Goal: Information Seeking & Learning: Learn about a topic

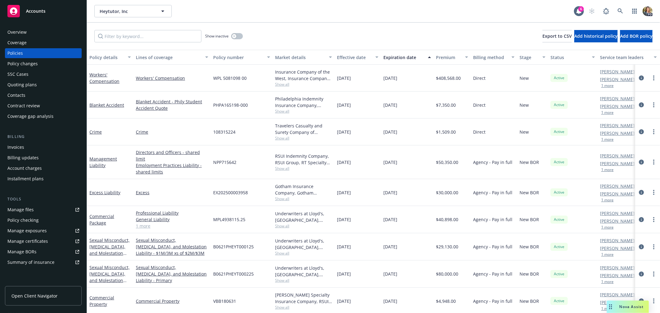
click at [36, 10] on span "Accounts" at bounding box center [36, 11] width 20 height 5
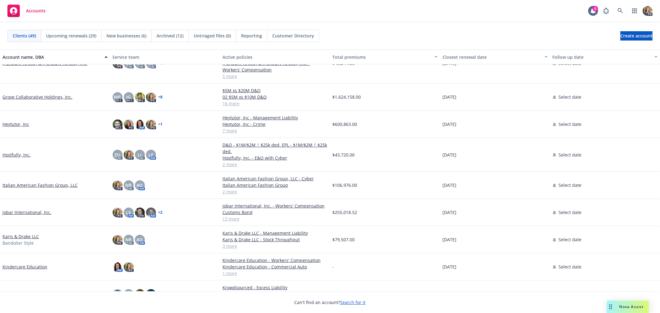
scroll to position [206, 0]
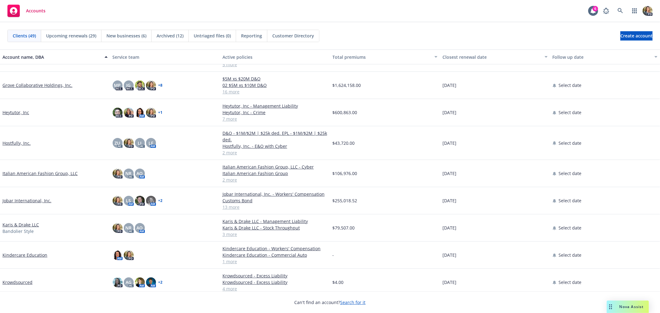
click at [63, 170] on link "Italian American Fashion Group, LLC" at bounding box center [39, 173] width 75 height 7
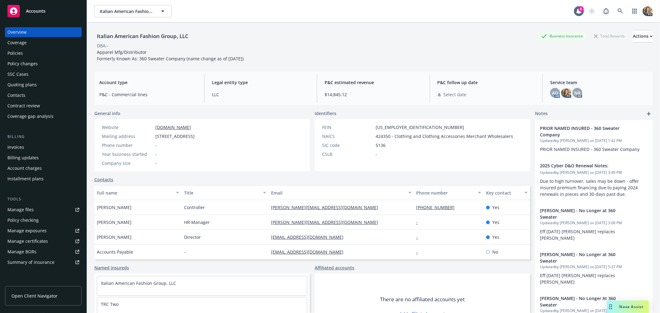
click at [33, 50] on div "Policies" at bounding box center [43, 53] width 72 height 10
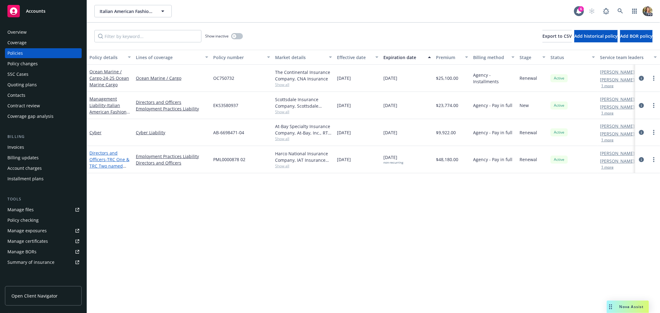
click at [102, 157] on link "Directors and Officers - TRC One & TRC Two named entities" at bounding box center [109, 162] width 40 height 25
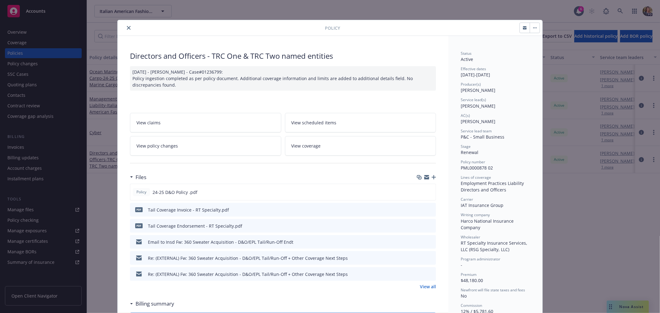
click at [429, 209] on icon "preview file" at bounding box center [431, 209] width 6 height 4
click at [127, 28] on icon "close" at bounding box center [129, 28] width 4 height 4
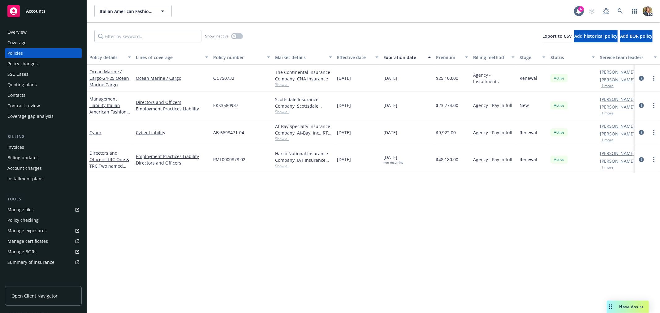
click at [31, 51] on div "Policies" at bounding box center [43, 53] width 72 height 10
click at [237, 36] on button "button" at bounding box center [237, 36] width 12 height 6
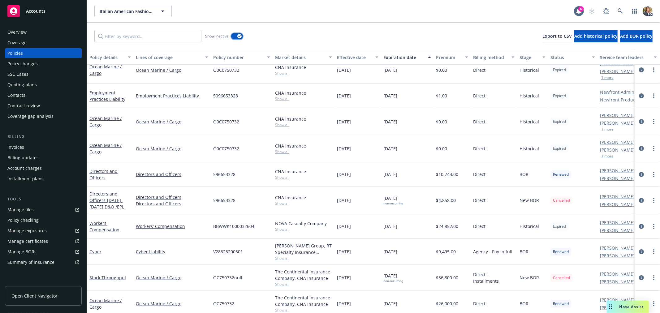
scroll to position [34, 0]
click at [95, 225] on link "Workers' Compensation" at bounding box center [104, 225] width 30 height 12
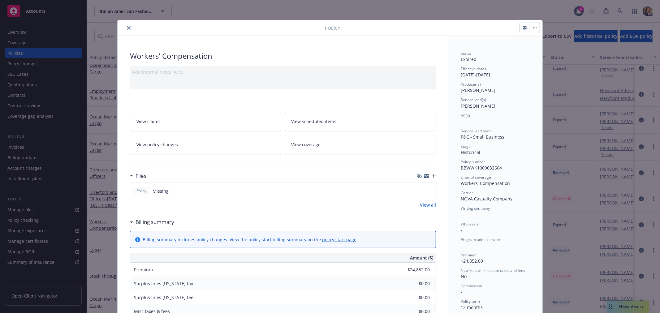
click at [128, 28] on icon "close" at bounding box center [129, 28] width 4 height 4
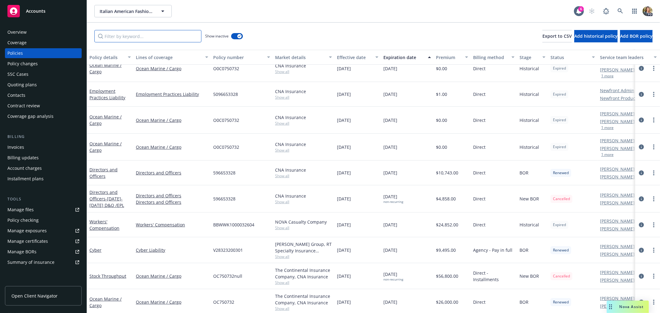
click at [128, 38] on input "Filter by keyword..." at bounding box center [147, 36] width 107 height 12
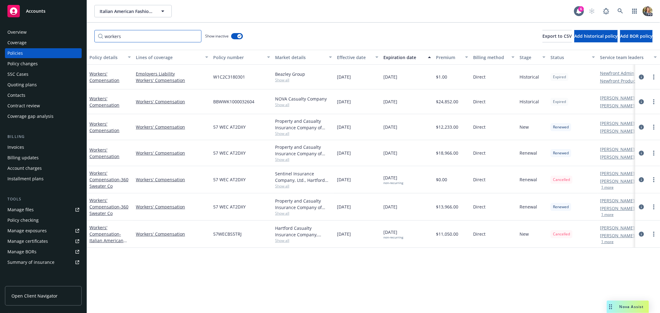
type input "workers"
click at [37, 14] on div "Accounts" at bounding box center [43, 11] width 72 height 12
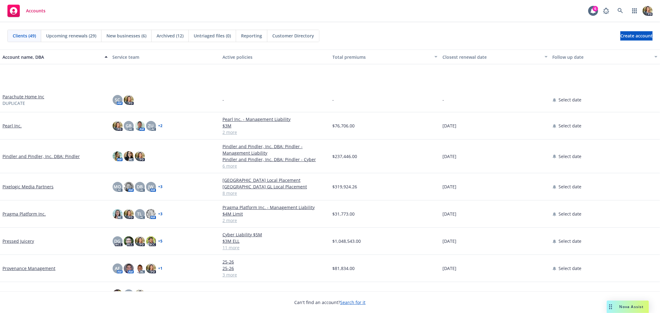
scroll to position [688, 0]
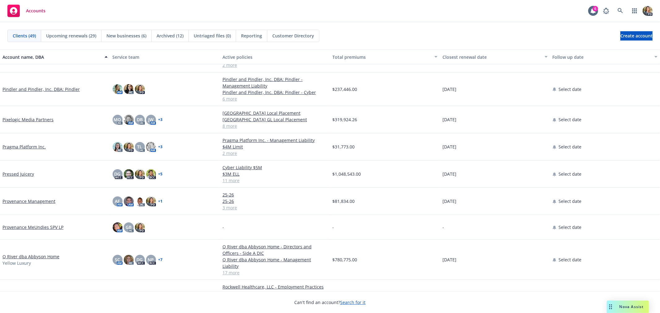
click at [41, 255] on link "Q River dba Abbyson Home" at bounding box center [30, 257] width 57 height 7
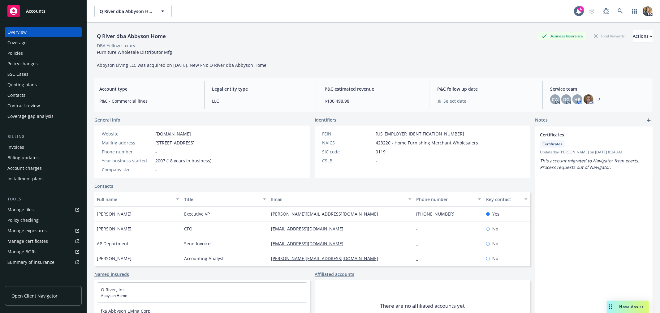
click at [26, 51] on div "Policies" at bounding box center [43, 53] width 72 height 10
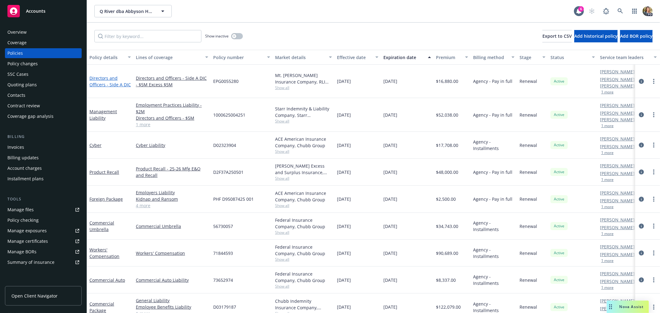
click at [112, 81] on link "Directors and Officers - Side A DIC" at bounding box center [109, 81] width 41 height 12
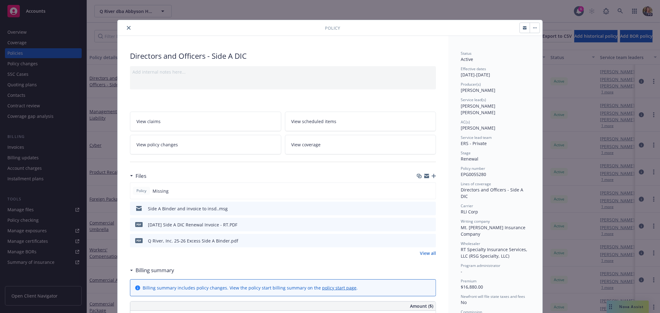
drag, startPoint x: 124, startPoint y: 28, endPoint x: 116, endPoint y: 58, distance: 30.6
click at [125, 28] on button "close" at bounding box center [128, 27] width 7 height 7
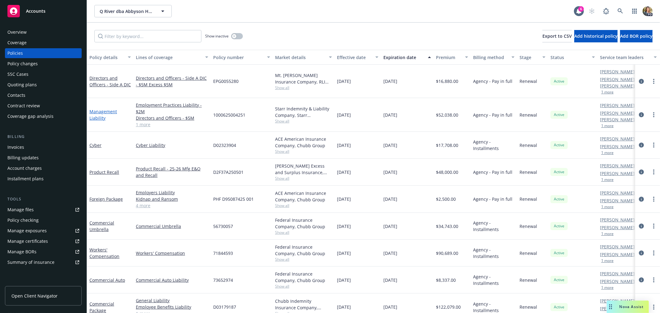
click at [95, 109] on link "Management Liability" at bounding box center [103, 115] width 28 height 12
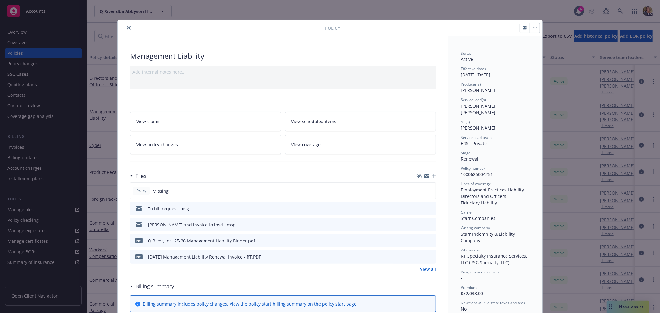
click at [127, 29] on icon "close" at bounding box center [129, 28] width 4 height 4
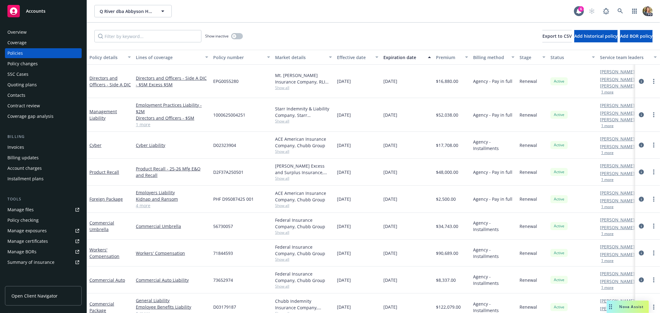
scroll to position [34, 0]
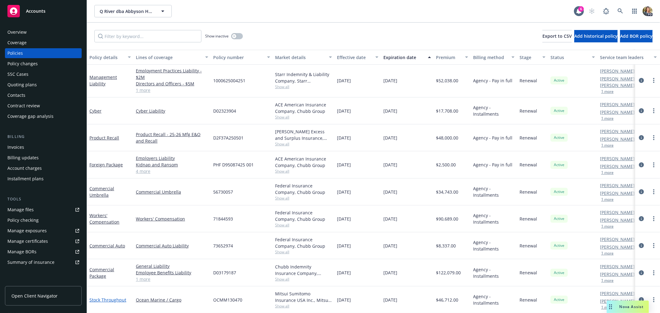
click at [96, 297] on link "Stock Throughput" at bounding box center [107, 300] width 37 height 6
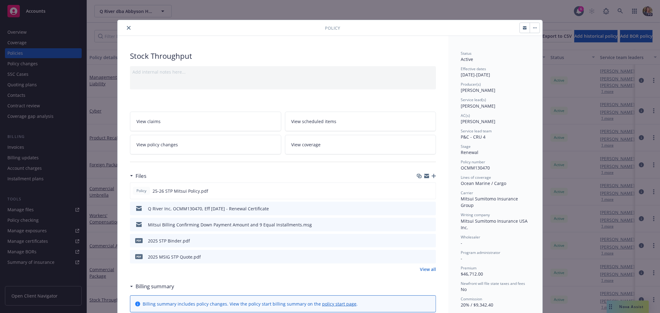
click at [127, 27] on icon "close" at bounding box center [129, 28] width 4 height 4
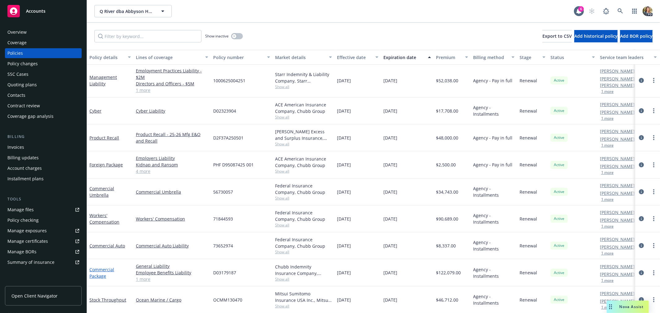
click at [99, 267] on link "Commercial Package" at bounding box center [101, 273] width 25 height 12
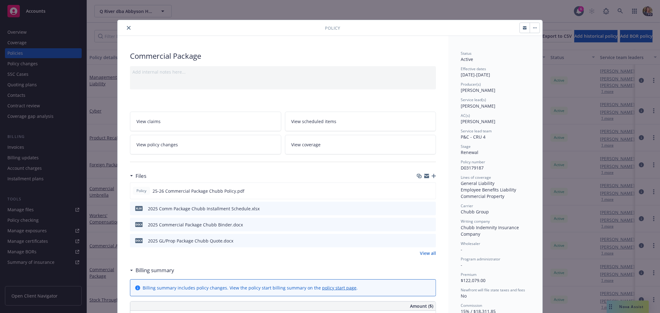
click at [127, 27] on icon "close" at bounding box center [129, 28] width 4 height 4
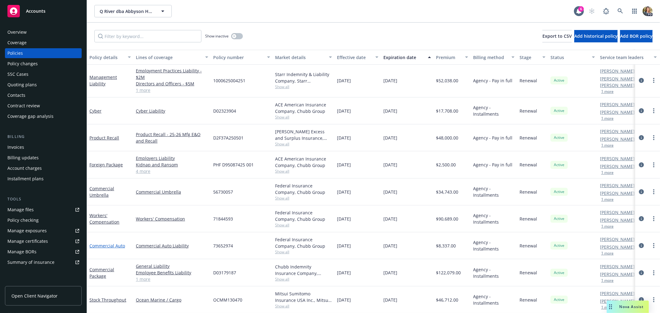
click at [109, 243] on link "Commercial Auto" at bounding box center [107, 246] width 36 height 6
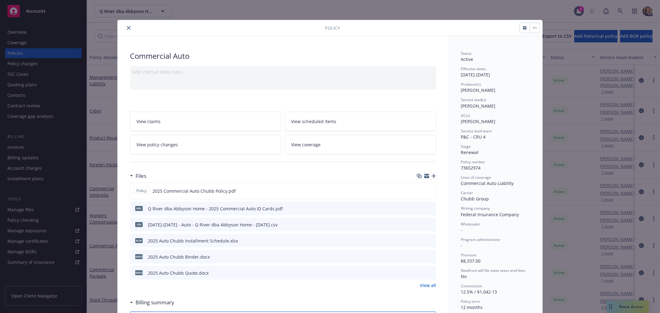
click at [127, 28] on icon "close" at bounding box center [129, 28] width 4 height 4
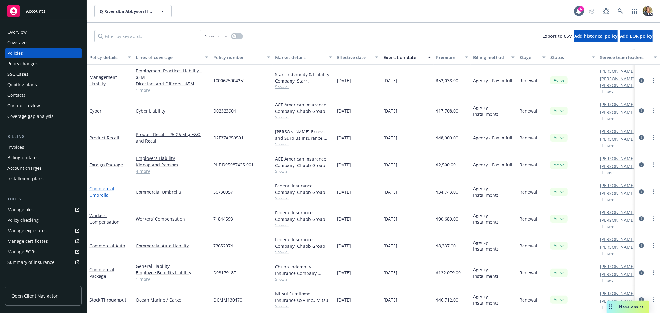
click at [101, 186] on link "Commercial Umbrella" at bounding box center [101, 192] width 25 height 12
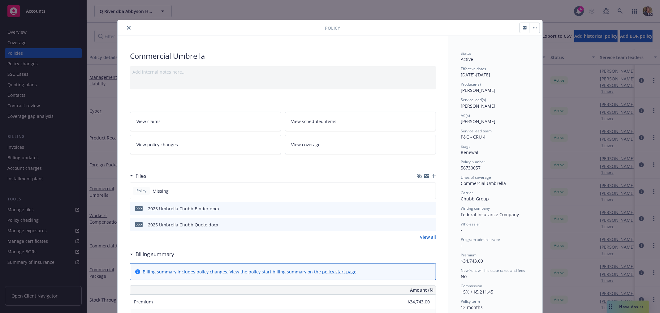
click at [127, 26] on icon "close" at bounding box center [129, 28] width 4 height 4
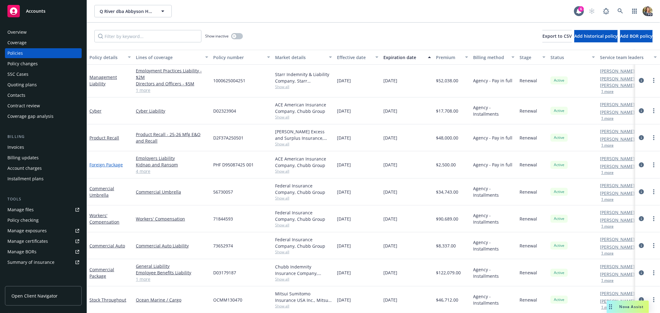
click at [118, 162] on link "Foreign Package" at bounding box center [105, 165] width 33 height 6
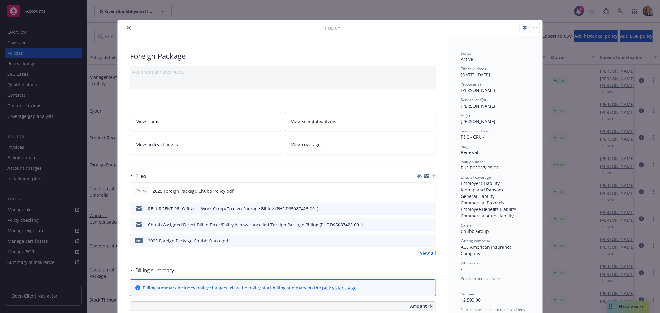
click at [127, 28] on icon "close" at bounding box center [129, 28] width 4 height 4
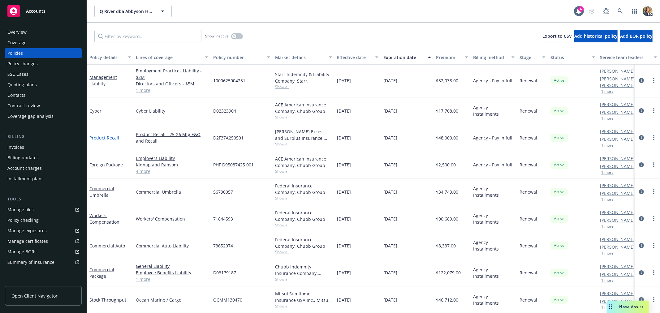
click at [107, 135] on link "Product Recall" at bounding box center [104, 138] width 30 height 6
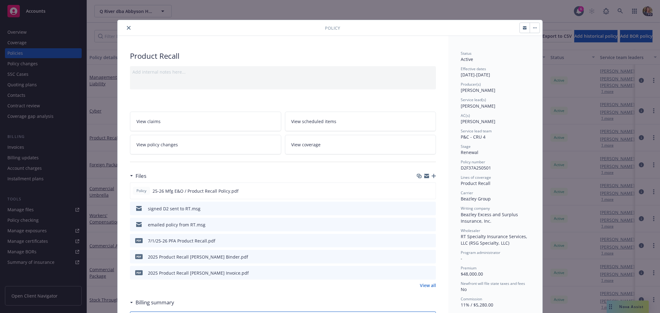
click at [127, 25] on button "close" at bounding box center [128, 27] width 7 height 7
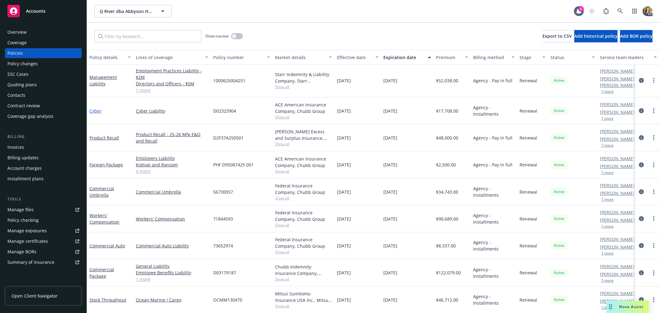
click at [95, 108] on link "Cyber" at bounding box center [95, 111] width 12 height 6
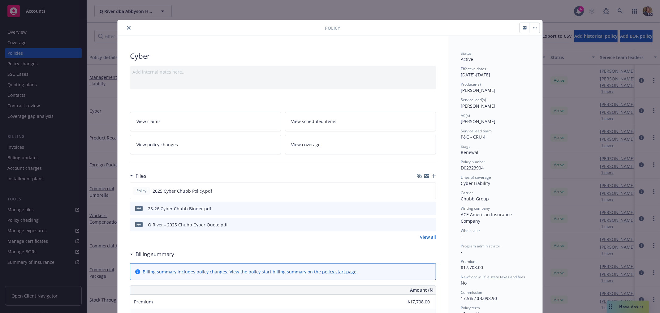
click at [127, 27] on icon "close" at bounding box center [129, 28] width 4 height 4
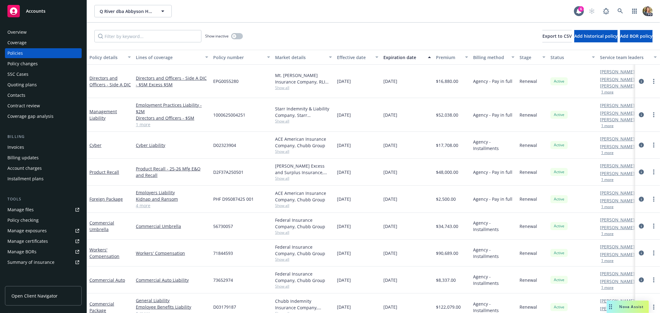
click at [49, 14] on div "Accounts" at bounding box center [43, 11] width 72 height 12
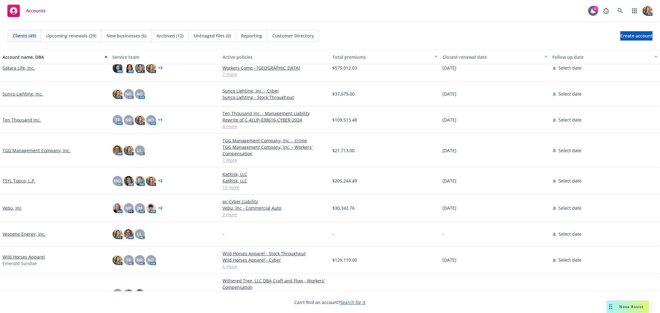
scroll to position [894, 0]
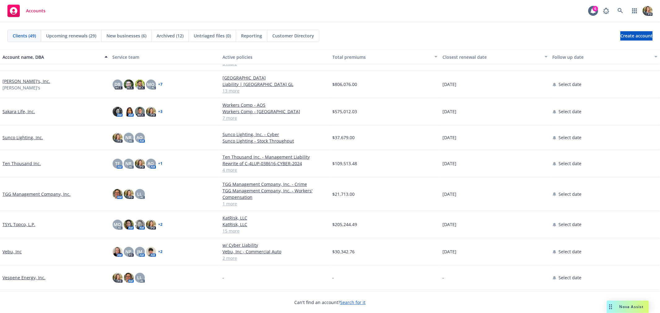
click at [19, 228] on link "TSYL Topco, L.P." at bounding box center [18, 224] width 33 height 7
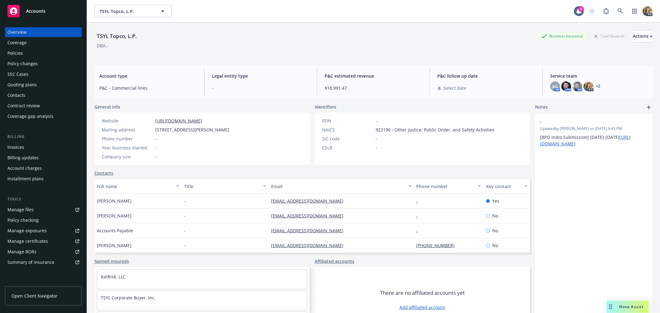
click at [37, 53] on div "Policies" at bounding box center [43, 53] width 72 height 10
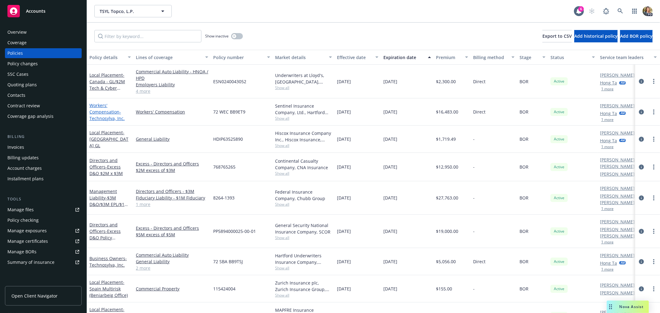
click at [102, 119] on span "- Technosylva, Inc." at bounding box center [106, 115] width 35 height 12
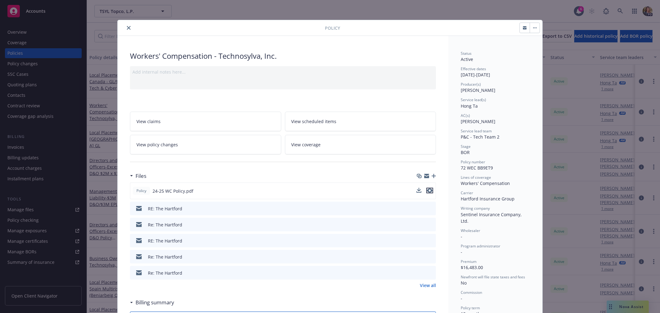
click at [428, 189] on icon "preview file" at bounding box center [430, 191] width 6 height 4
click at [128, 27] on icon "close" at bounding box center [129, 28] width 4 height 4
